Goal: Obtain resource: Download file/media

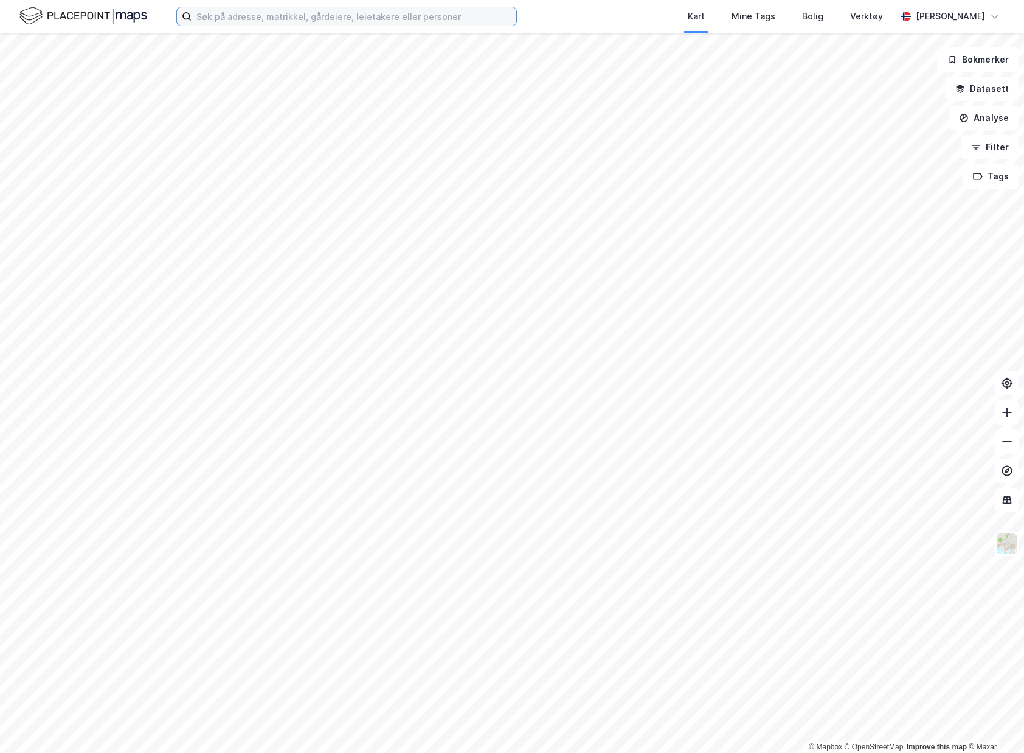
click at [488, 18] on input at bounding box center [354, 16] width 325 height 18
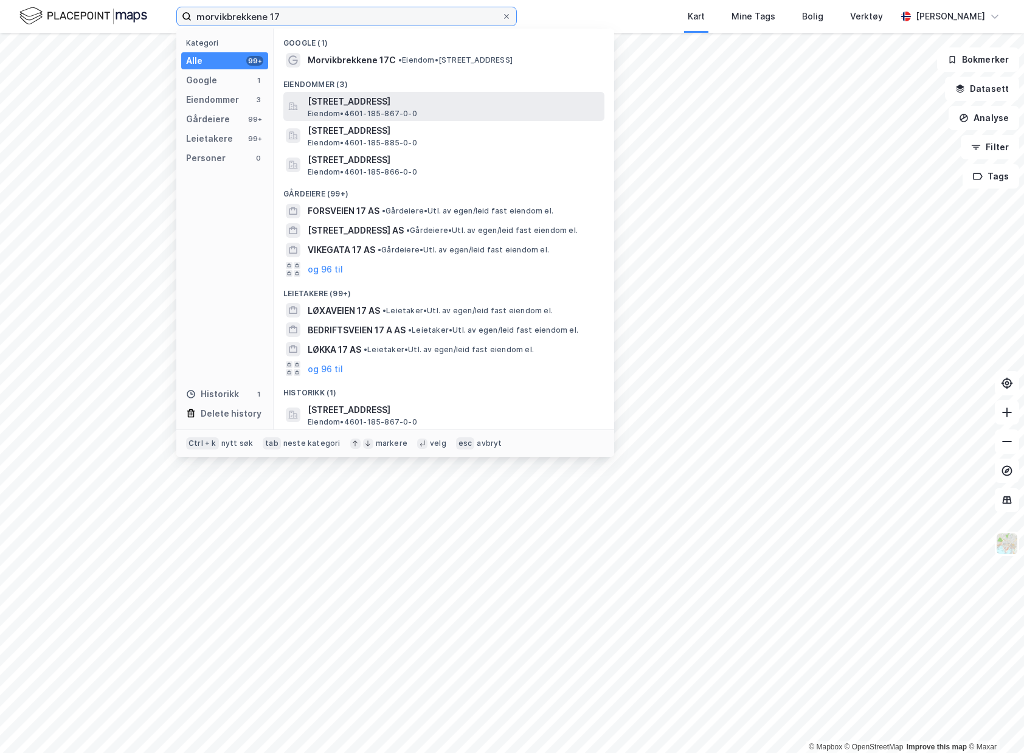
type input "morvikbrekkene 17"
click at [303, 101] on div "[STREET_ADDRESS] • 4601-185-867-0-0" at bounding box center [443, 106] width 321 height 29
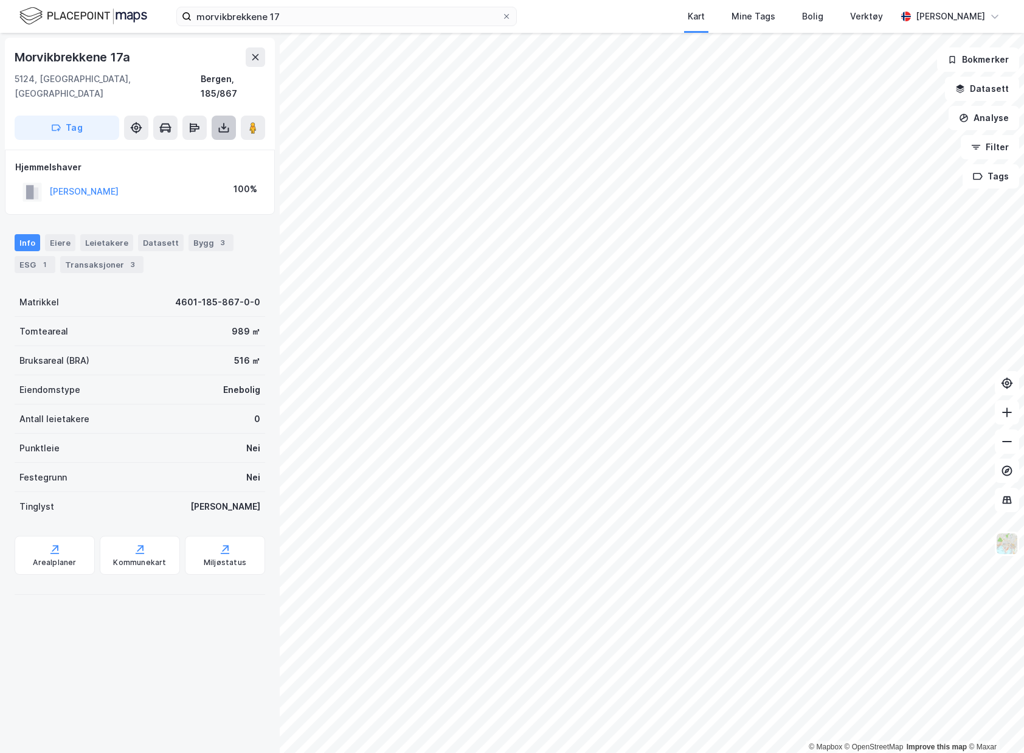
click at [226, 120] on button at bounding box center [224, 128] width 24 height 24
click at [206, 142] on div "Last ned grunnbok" at bounding box center [171, 151] width 130 height 19
